Goal: Find contact information: Find contact information

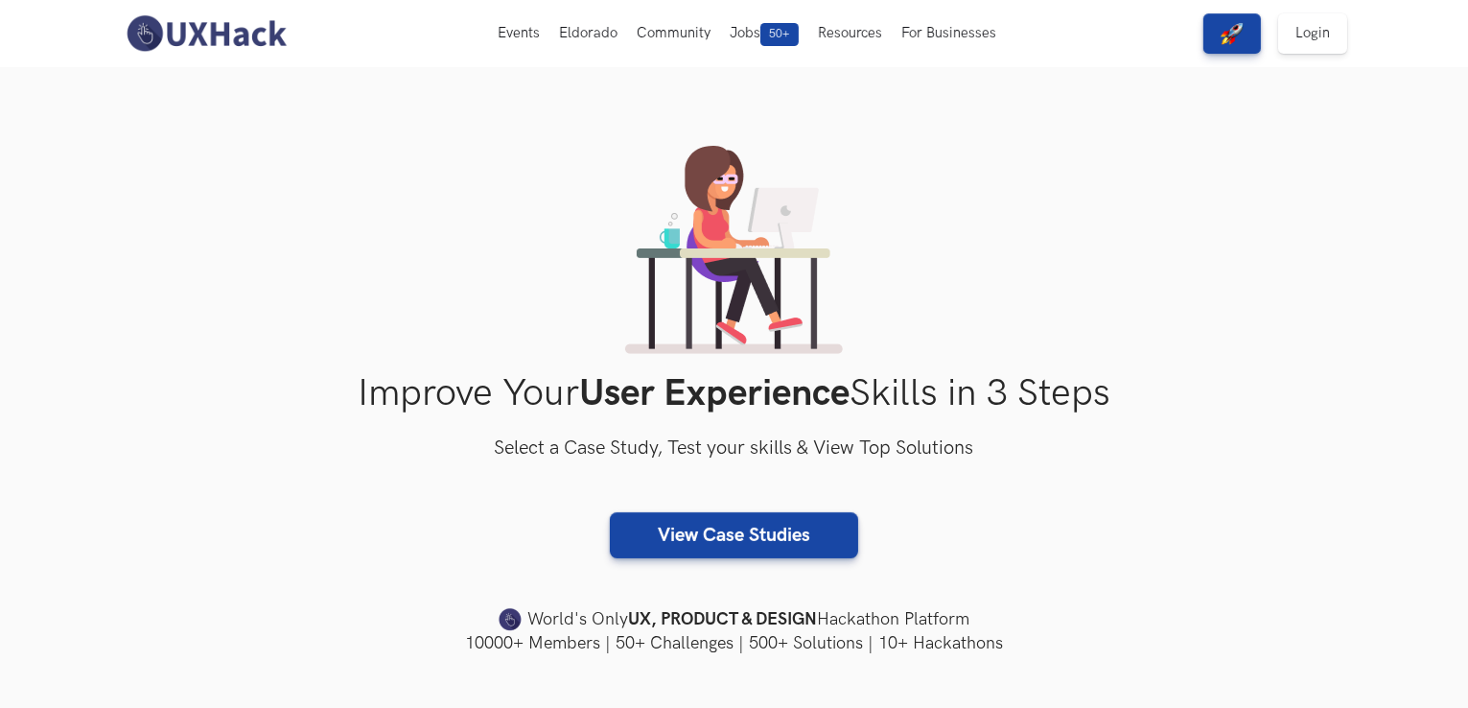
click at [1058, 496] on div "Improve Your User Experience Skills in 3 Steps Select a Case Study, Test your s…" at bounding box center [735, 400] width 1228 height 509
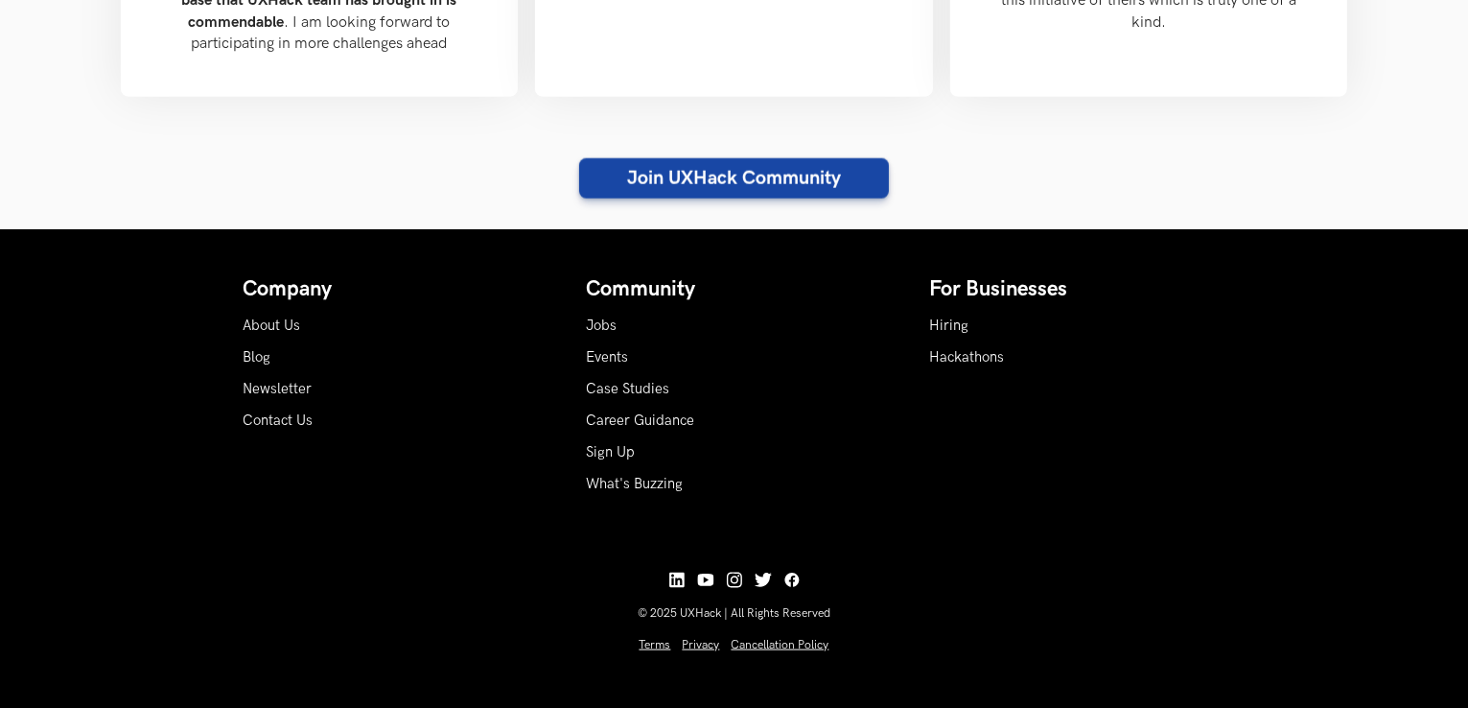
scroll to position [2243, 0]
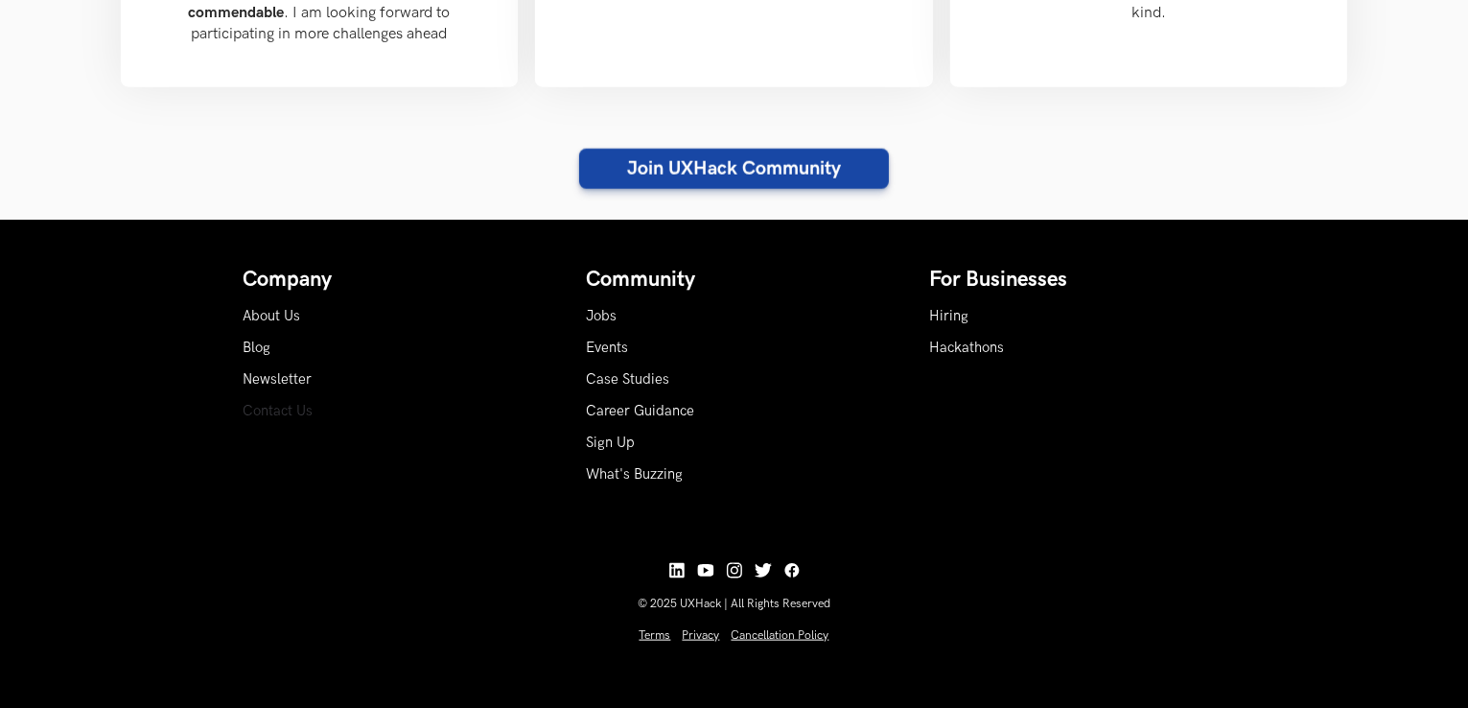
click at [276, 405] on link "Contact Us" at bounding box center [279, 411] width 70 height 16
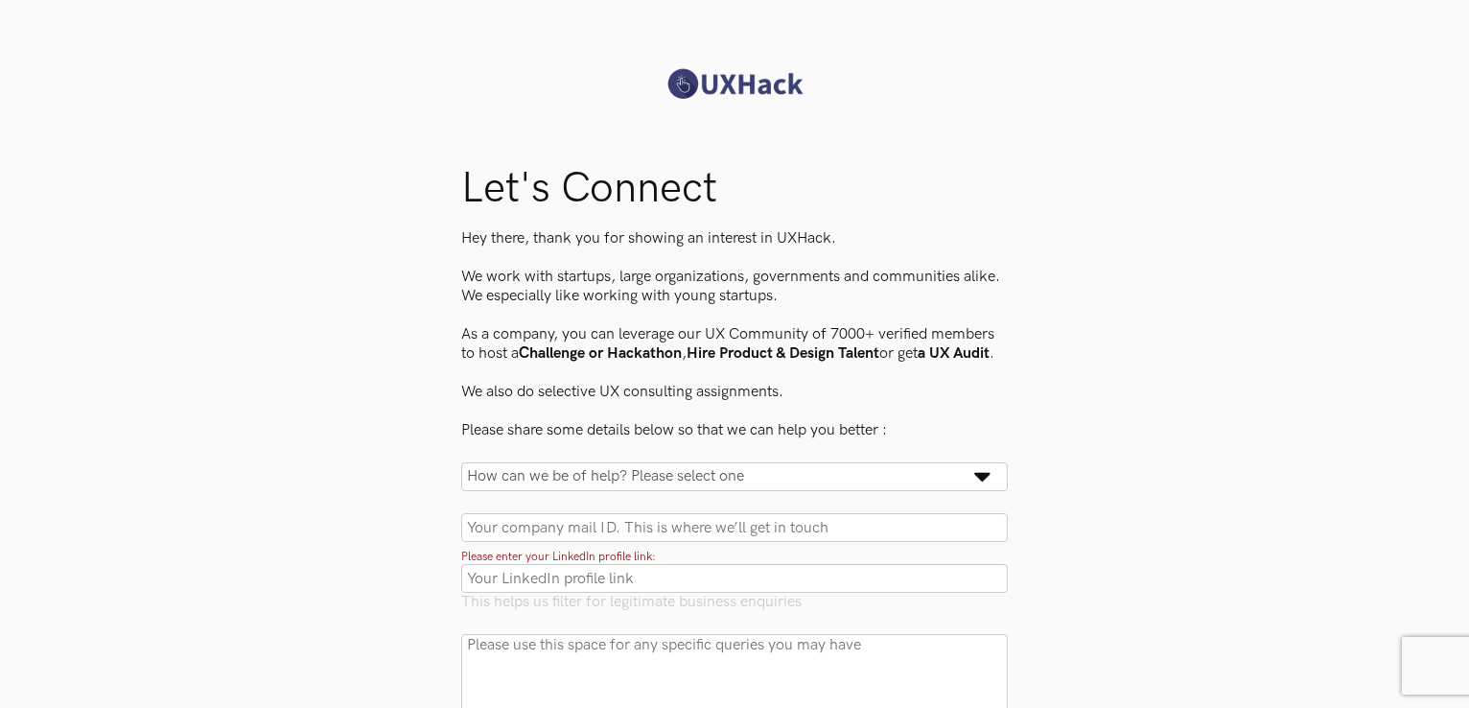
click at [1270, 403] on div "Let's Connect Hey there, thank you for showing an interest in UXHack. We work w…" at bounding box center [734, 537] width 1469 height 846
